Goal: Information Seeking & Learning: Learn about a topic

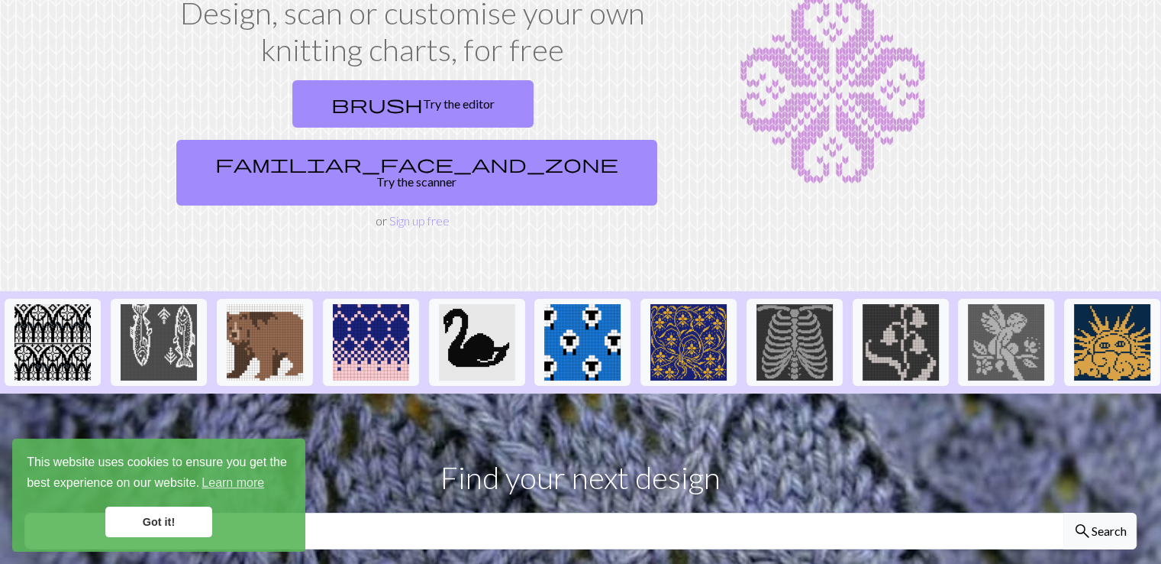
scroll to position [305, 0]
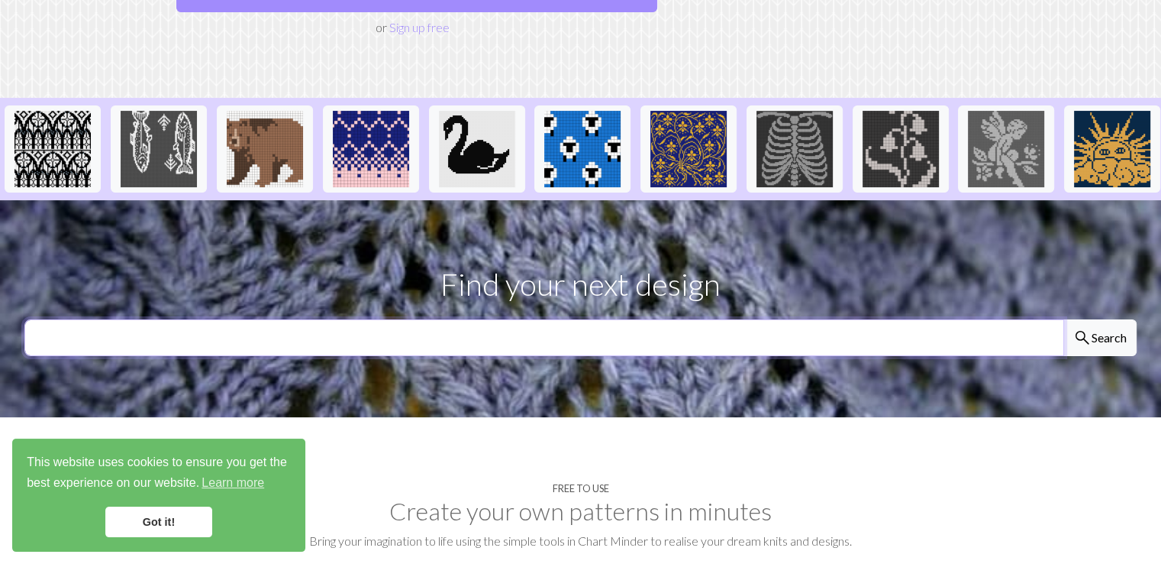
click at [635, 319] on input "text" at bounding box center [544, 337] width 1040 height 37
type input "icelandic"
click at [1064, 319] on button "search Search" at bounding box center [1100, 337] width 73 height 37
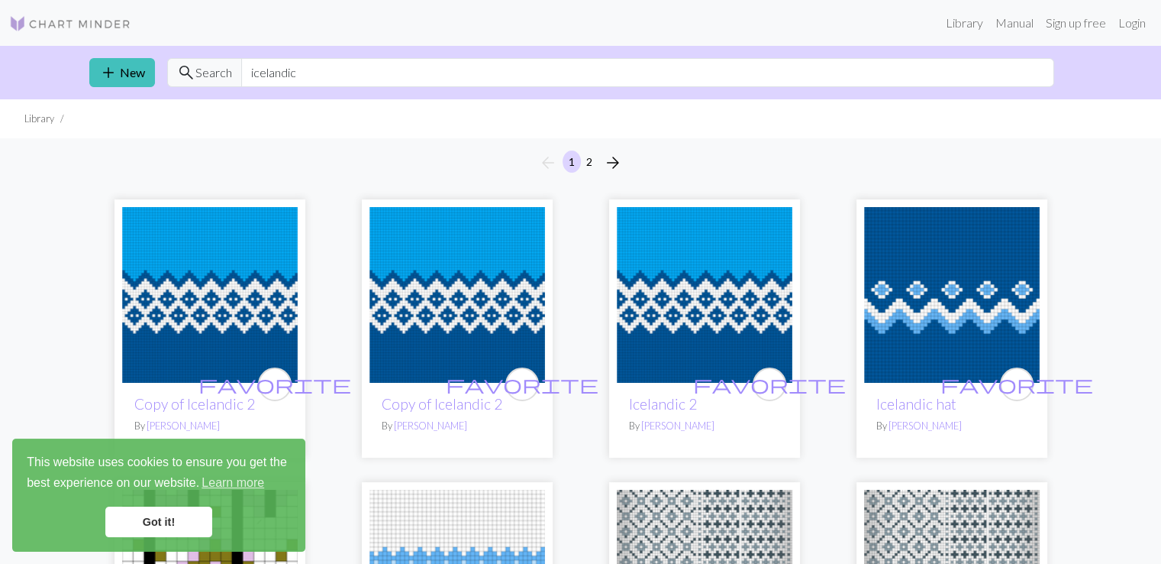
click at [993, 283] on img at bounding box center [952, 295] width 176 height 176
